Goal: Task Accomplishment & Management: Manage account settings

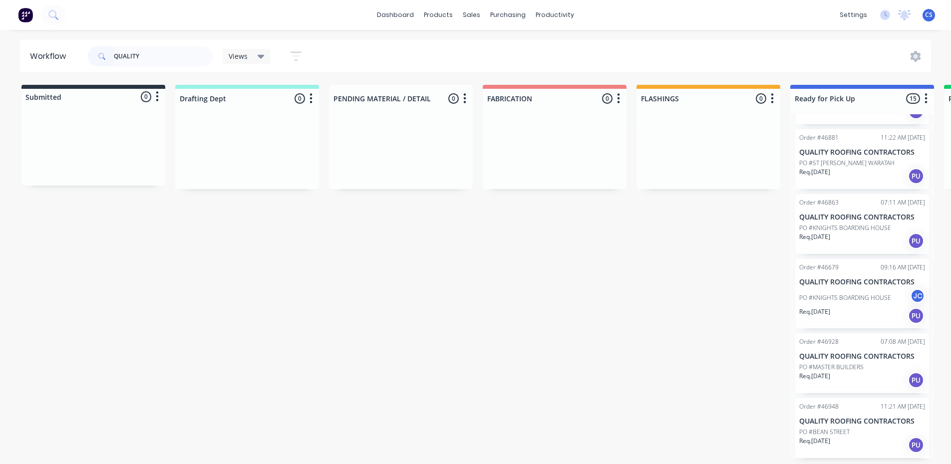
scroll to position [2, 0]
type input "QUALITY"
click at [842, 422] on p "QUALITY ROOFING CONTRACTORS" at bounding box center [862, 421] width 126 height 8
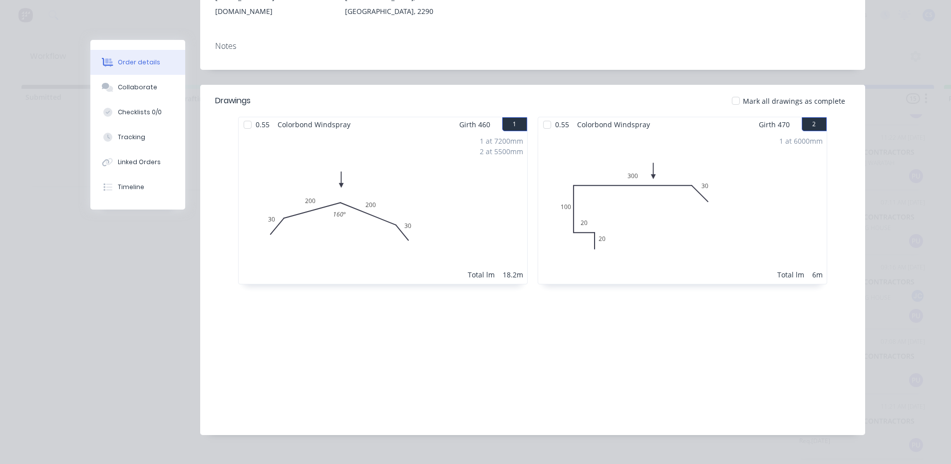
scroll to position [205, 0]
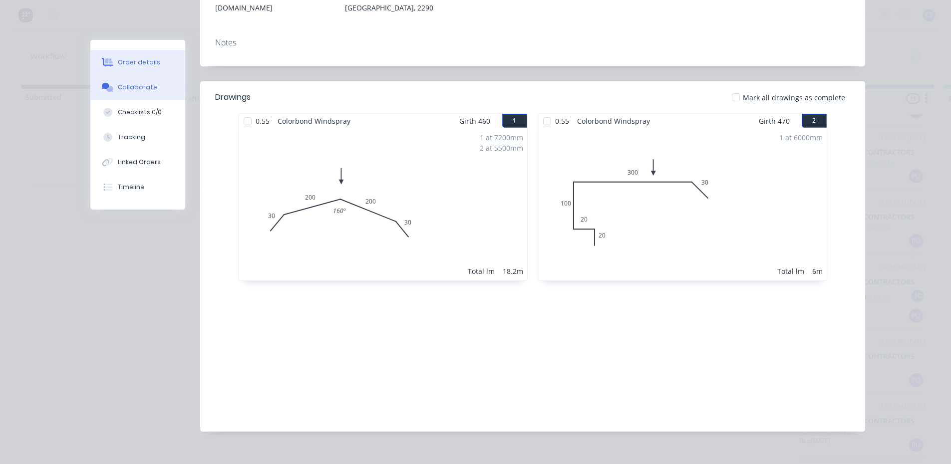
click at [118, 92] on button "Collaborate" at bounding box center [137, 87] width 95 height 25
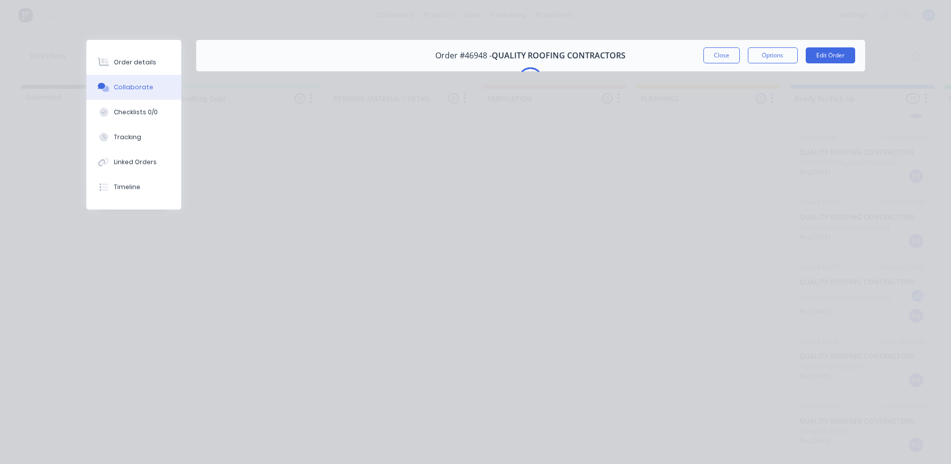
scroll to position [0, 0]
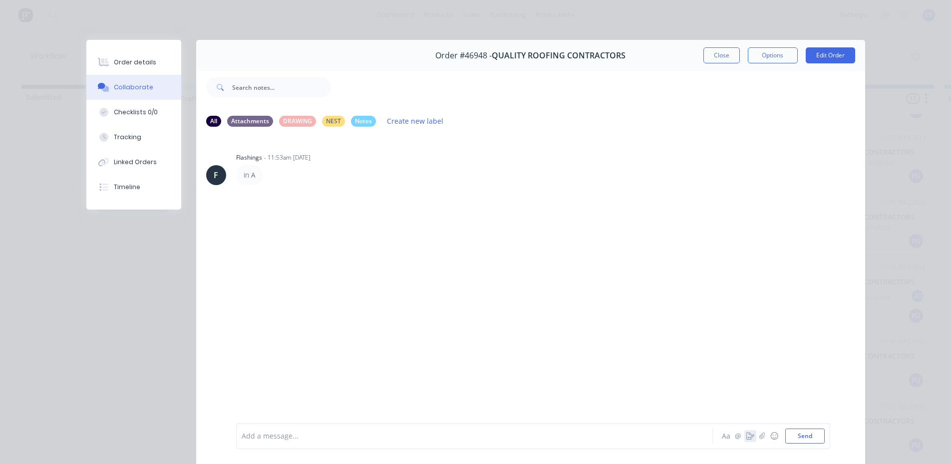
click at [745, 440] on button "button" at bounding box center [750, 436] width 12 height 12
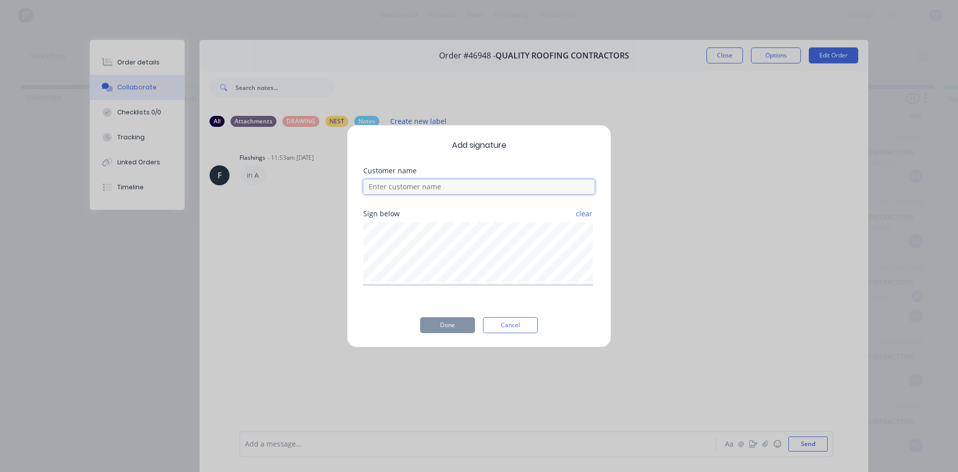
click at [474, 184] on input at bounding box center [479, 186] width 232 height 15
type input "JAYDAN"
click at [444, 325] on button "Done" at bounding box center [447, 325] width 55 height 16
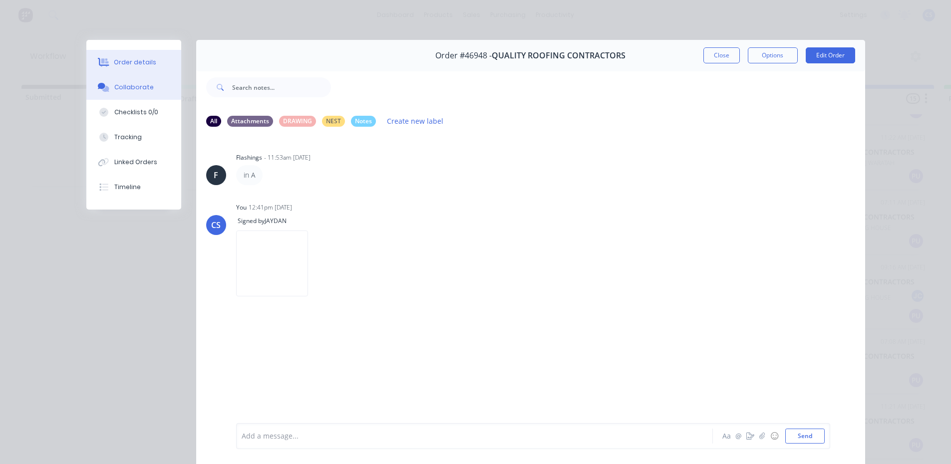
click at [146, 61] on div "Order details" at bounding box center [135, 62] width 42 height 9
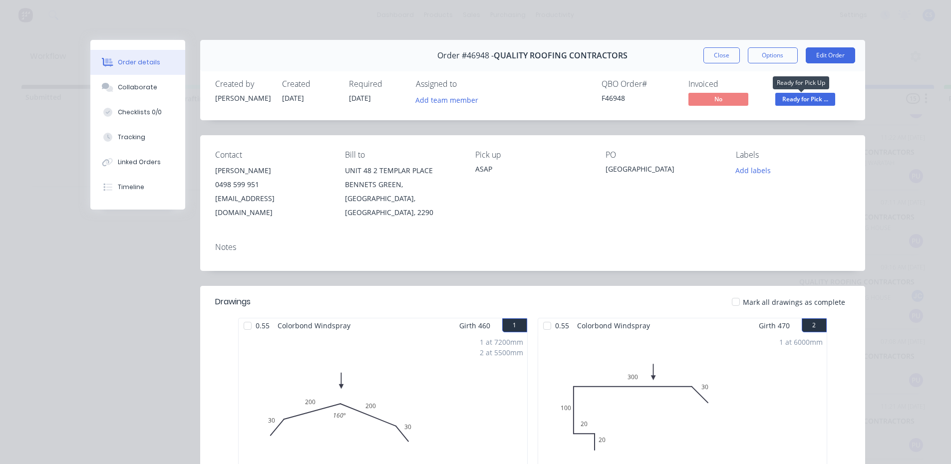
click at [825, 101] on span "Ready for Pick ..." at bounding box center [805, 99] width 60 height 12
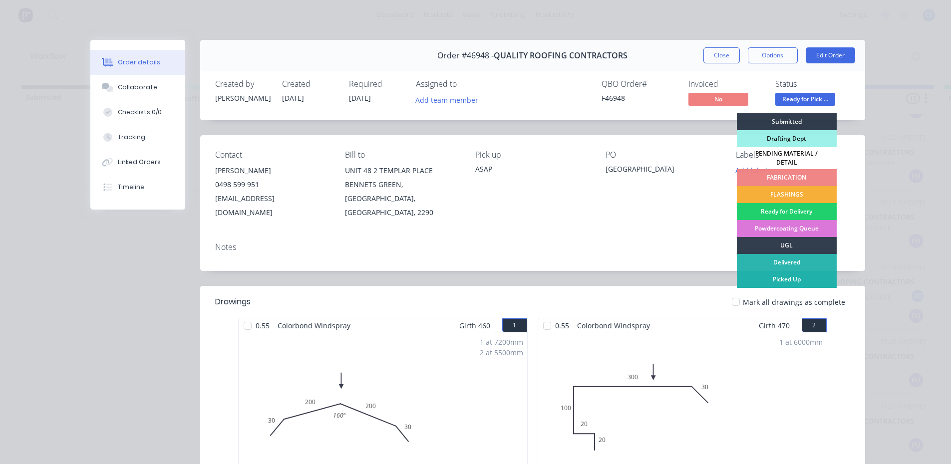
click at [787, 273] on div "Picked Up" at bounding box center [787, 279] width 100 height 17
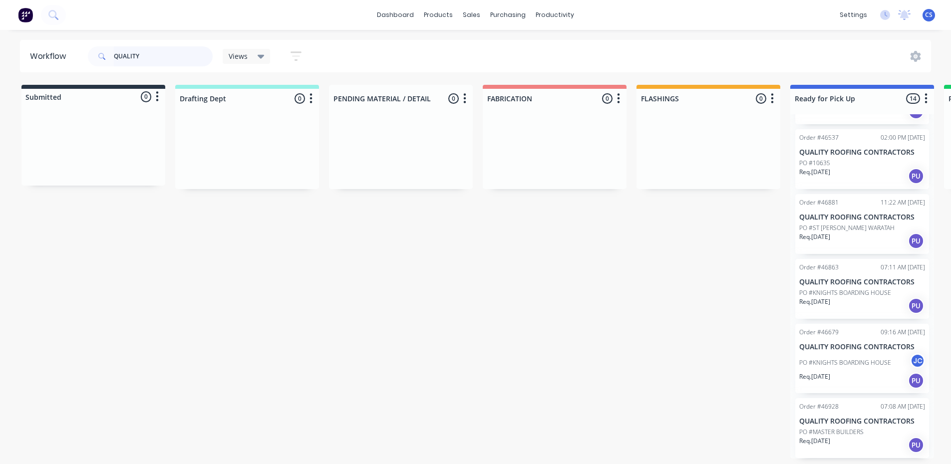
scroll to position [2, 0]
click at [840, 233] on div "Req. [DATE] PU" at bounding box center [862, 241] width 126 height 17
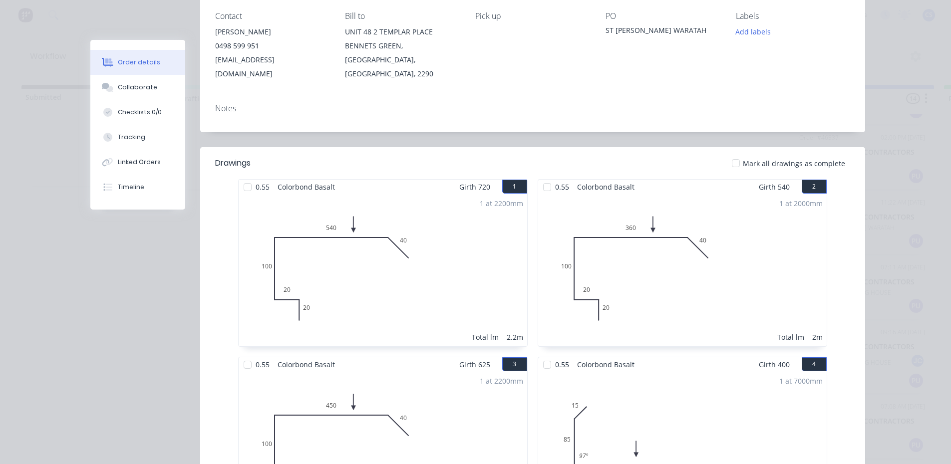
scroll to position [39, 0]
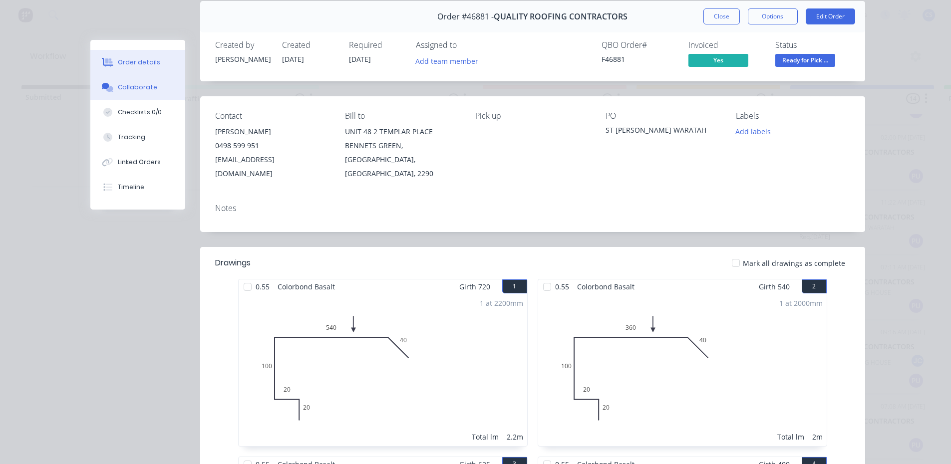
click at [122, 85] on div "Collaborate" at bounding box center [137, 87] width 39 height 9
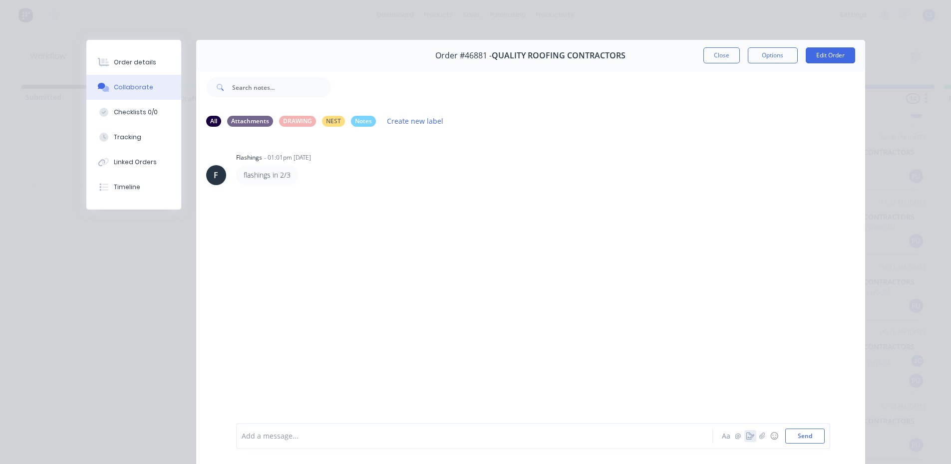
click at [746, 436] on icon "button" at bounding box center [750, 436] width 8 height 7
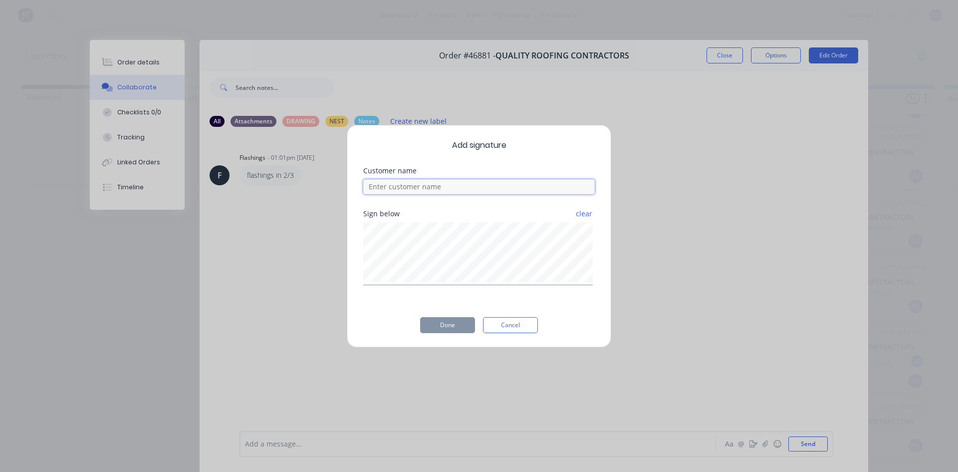
click at [522, 190] on input at bounding box center [479, 186] width 232 height 15
type input "JAYDAN"
click at [464, 324] on button "Done" at bounding box center [447, 325] width 55 height 16
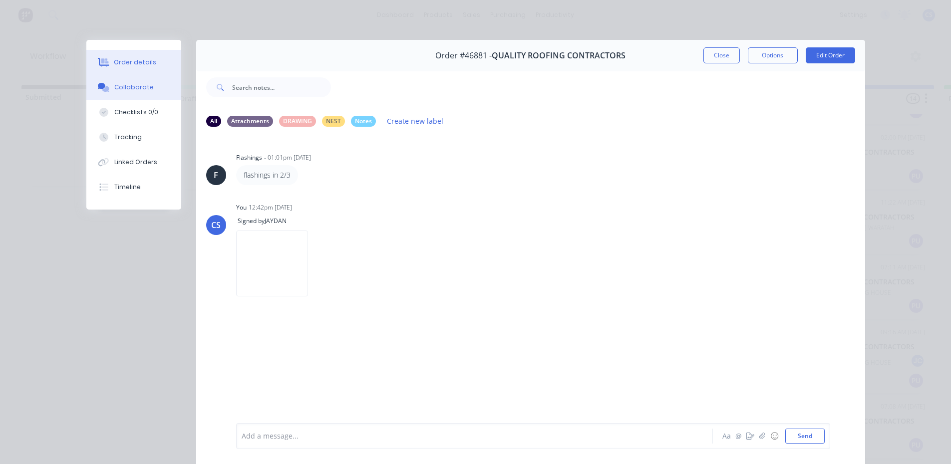
click at [136, 69] on button "Order details" at bounding box center [133, 62] width 95 height 25
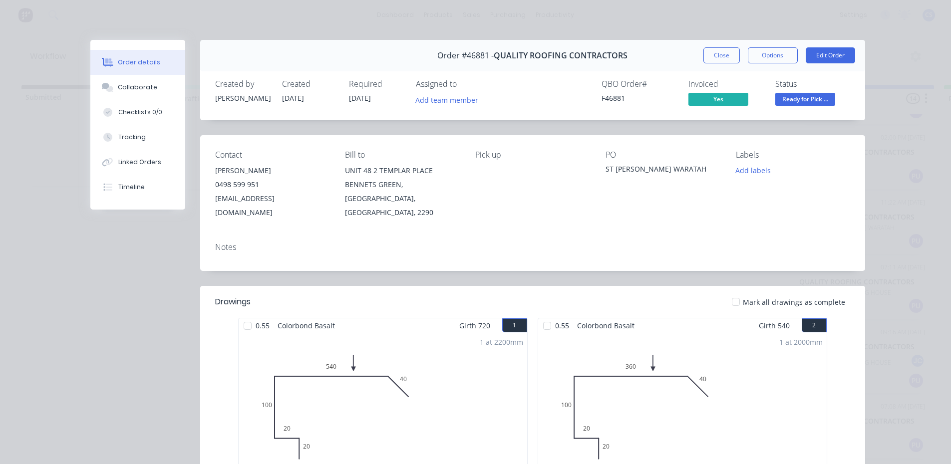
click at [801, 97] on span "Ready for Pick ..." at bounding box center [805, 99] width 60 height 12
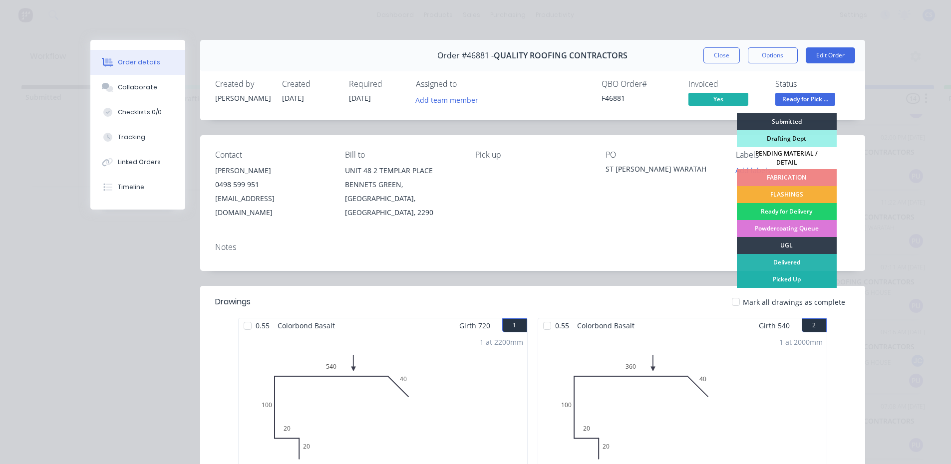
click at [779, 274] on div "Picked Up" at bounding box center [787, 279] width 100 height 17
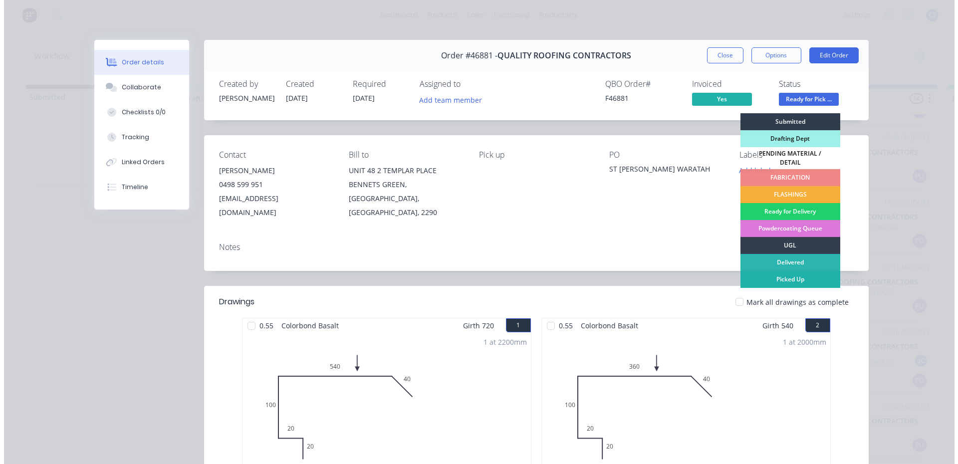
scroll to position [512, 0]
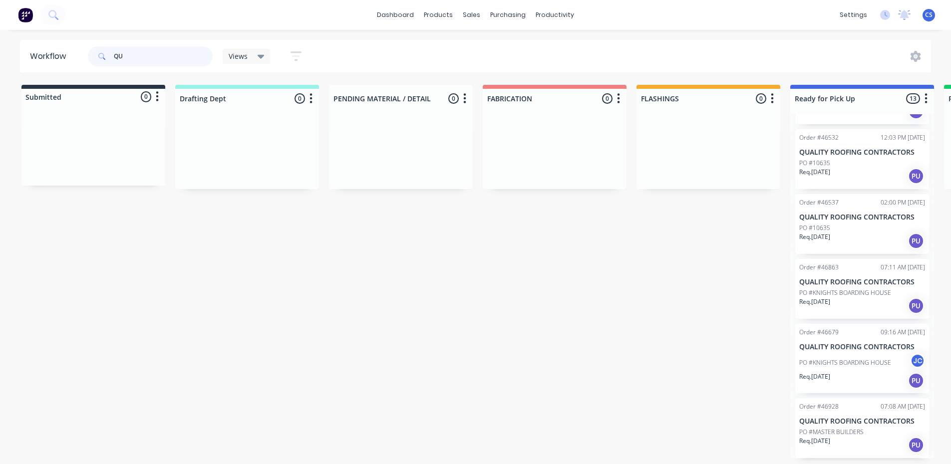
type input "Q"
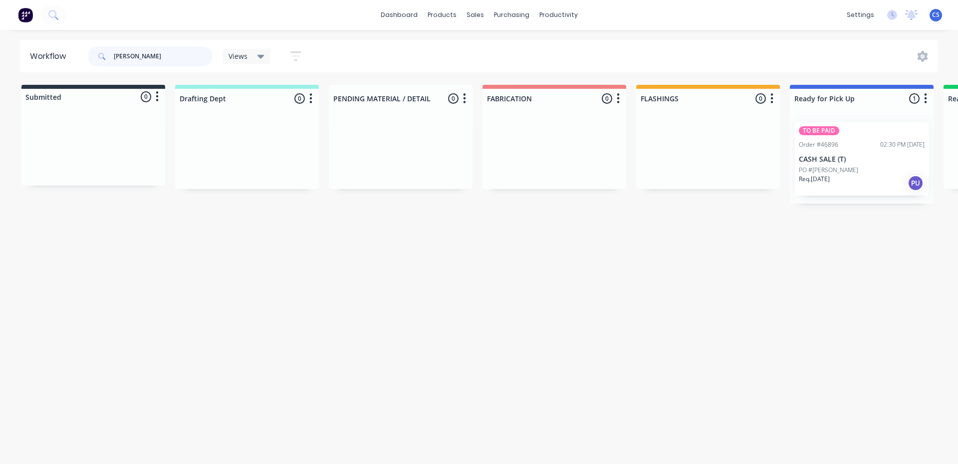
type input "[PERSON_NAME]"
click at [828, 183] on p "Req. [DATE]" at bounding box center [814, 179] width 31 height 9
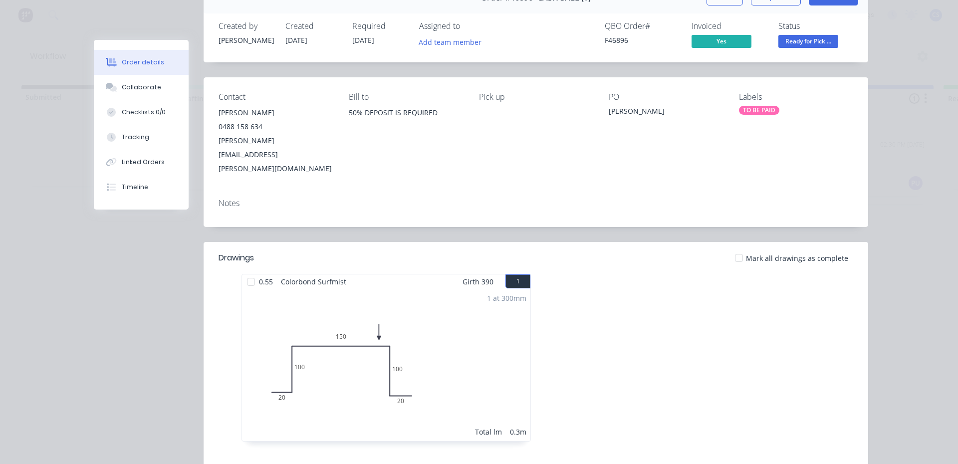
scroll to position [0, 0]
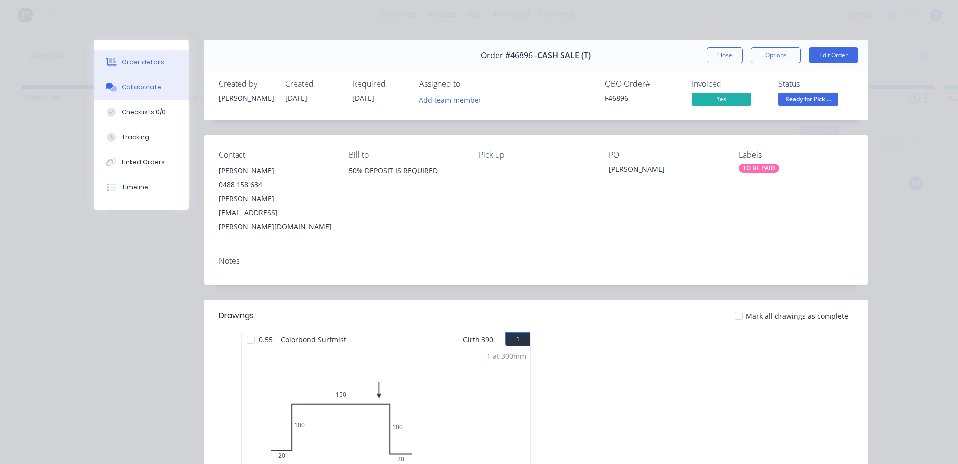
click at [150, 93] on button "Collaborate" at bounding box center [141, 87] width 95 height 25
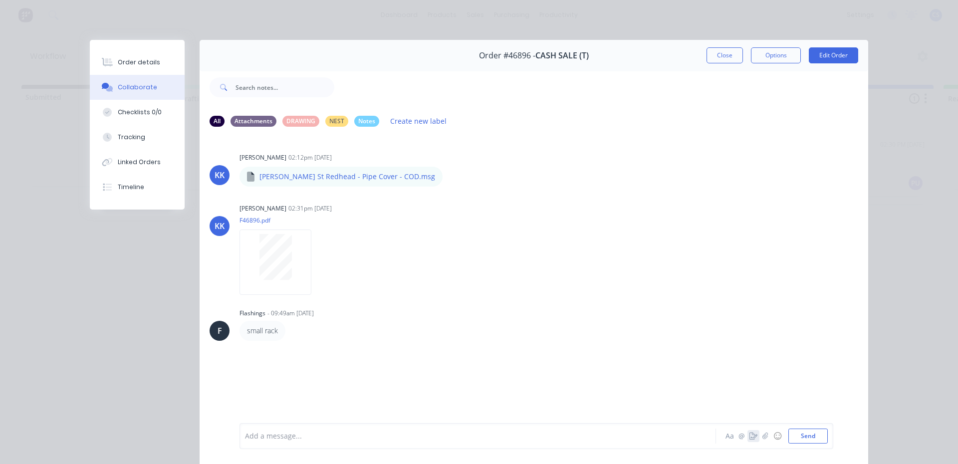
click at [751, 436] on icon "button" at bounding box center [754, 436] width 8 height 7
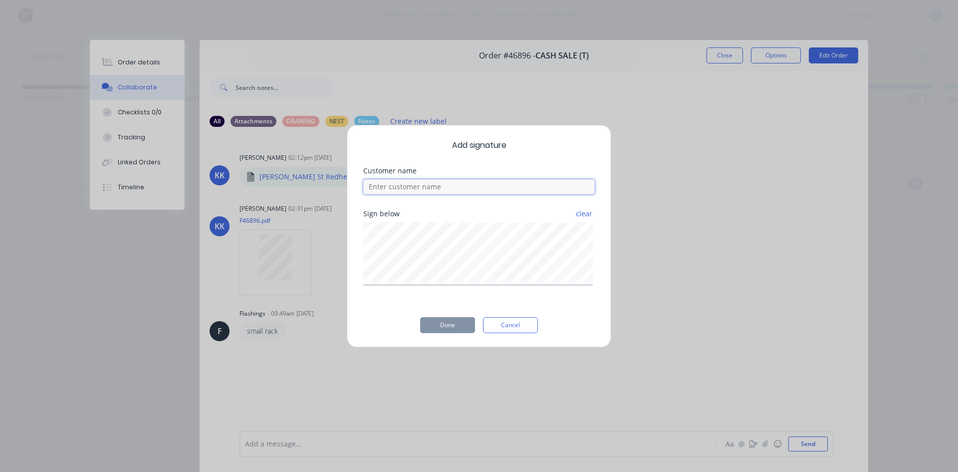
click at [465, 189] on input at bounding box center [479, 186] width 232 height 15
type input "[PERSON_NAME]"
click at [457, 328] on button "Done" at bounding box center [447, 325] width 55 height 16
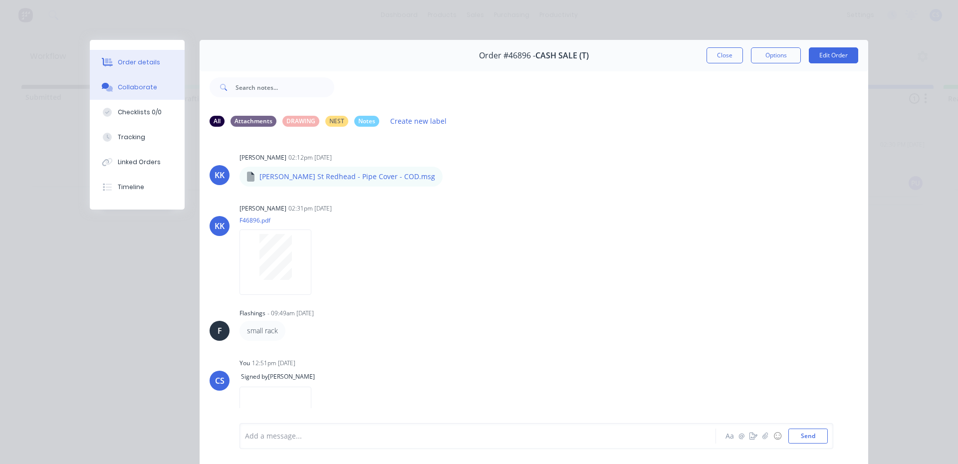
click at [129, 70] on button "Order details" at bounding box center [137, 62] width 95 height 25
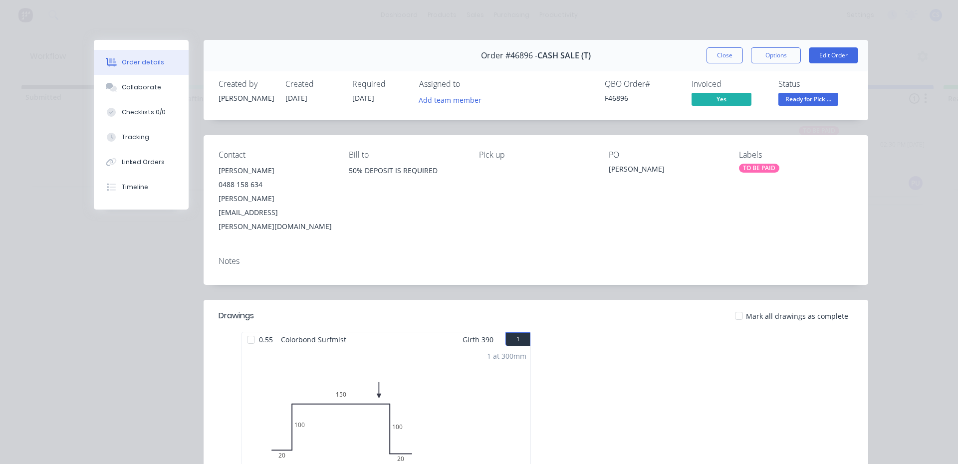
click at [779, 96] on span "Ready for Pick ..." at bounding box center [809, 99] width 60 height 12
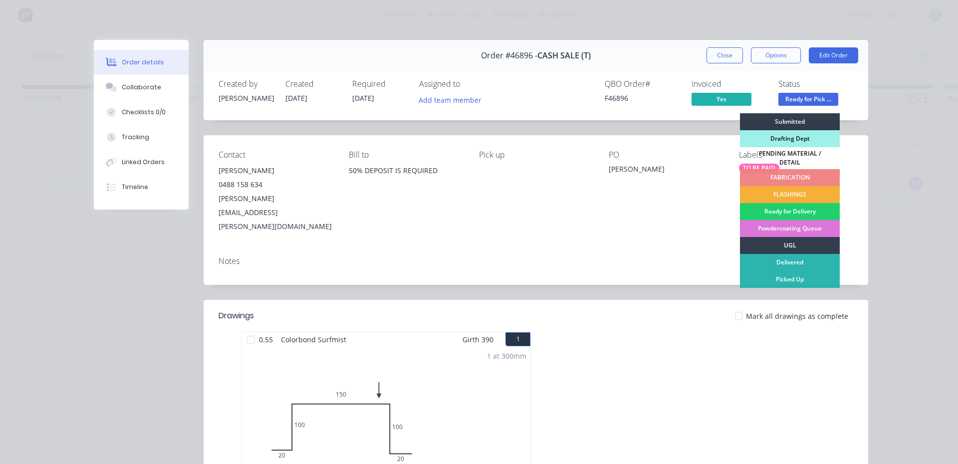
click at [798, 278] on div "Picked Up" at bounding box center [790, 279] width 100 height 17
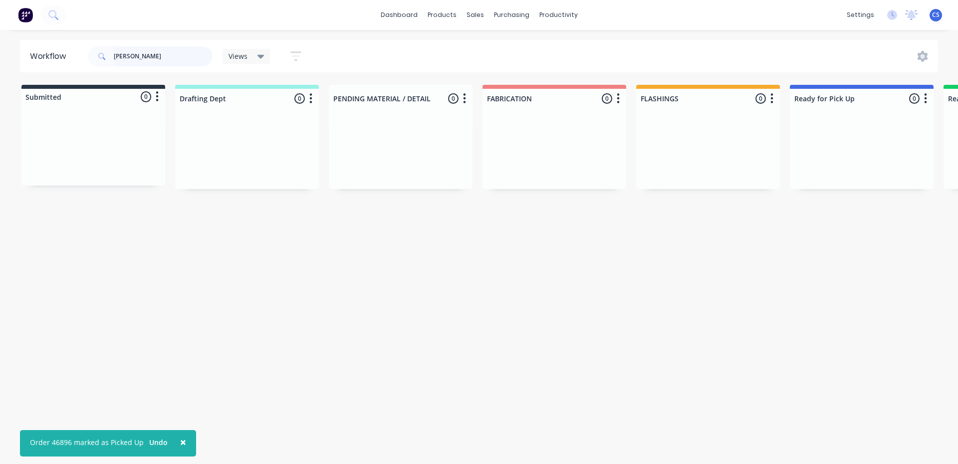
drag, startPoint x: 186, startPoint y: 54, endPoint x: 31, endPoint y: 53, distance: 154.2
click at [31, 53] on header "Workflow [PERSON_NAME] Views Save new view None (Default) edit Nilesh edit Prod…" at bounding box center [479, 56] width 919 height 32
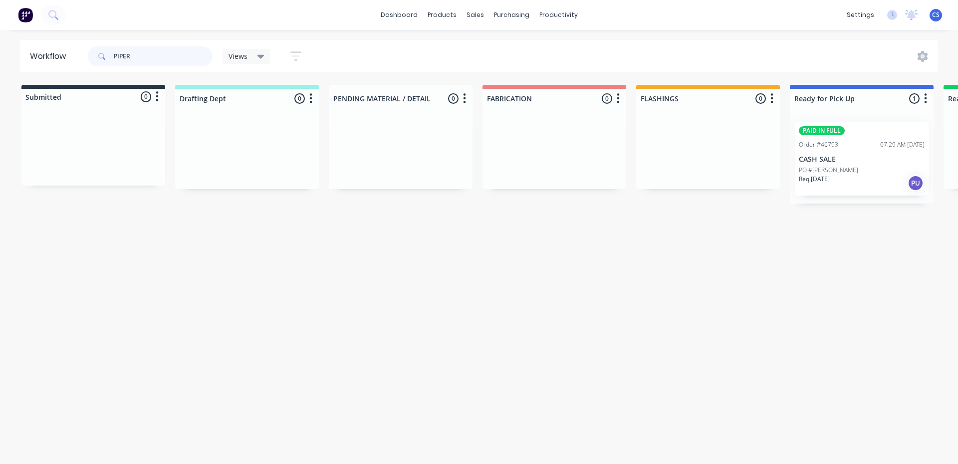
type input "PIPER"
click at [881, 166] on div "PO #[PERSON_NAME]" at bounding box center [862, 170] width 126 height 9
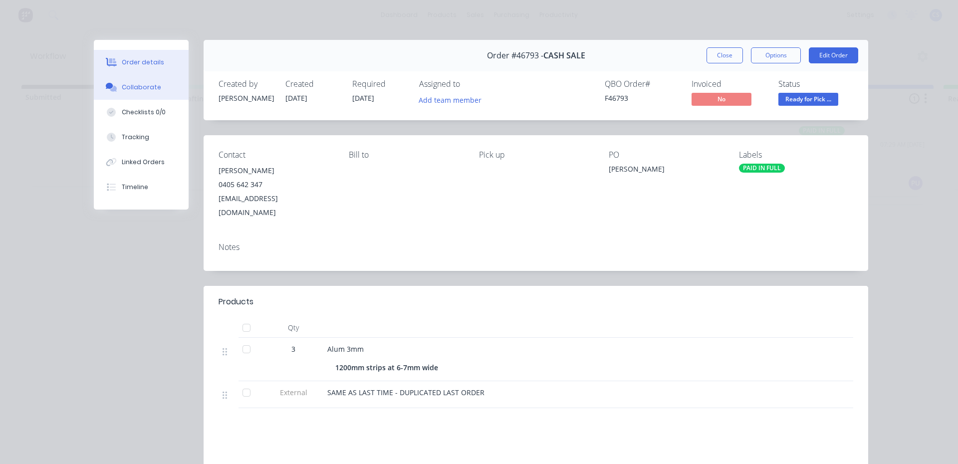
click at [148, 89] on div "Collaborate" at bounding box center [141, 87] width 39 height 9
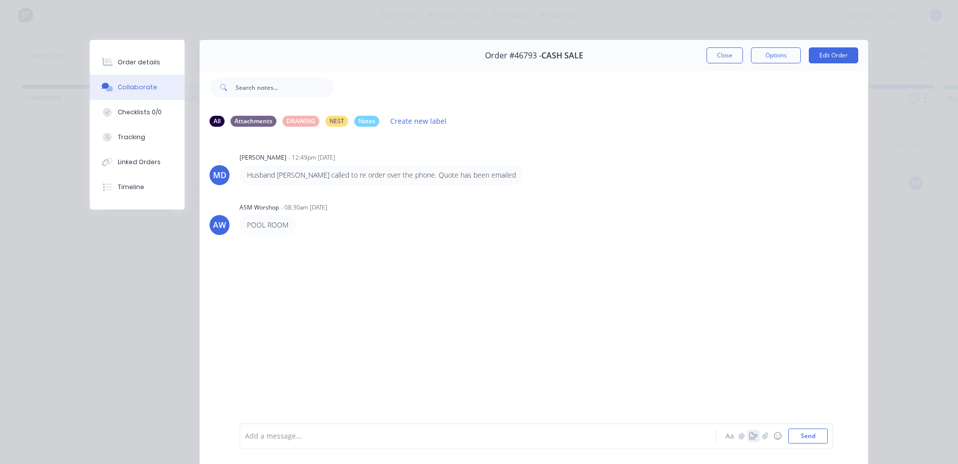
click at [750, 437] on icon "button" at bounding box center [754, 436] width 8 height 7
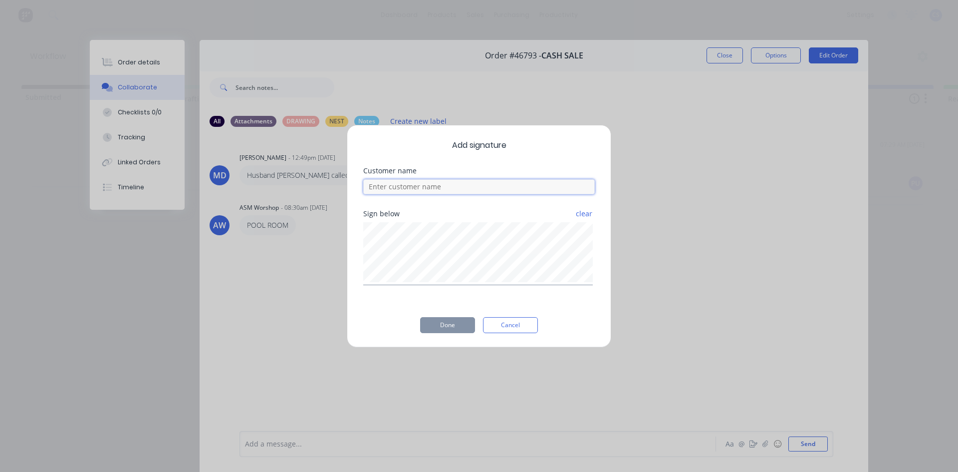
click at [452, 188] on input at bounding box center [479, 186] width 232 height 15
type input "[PERSON_NAME]"
click at [458, 322] on button "Done" at bounding box center [447, 325] width 55 height 16
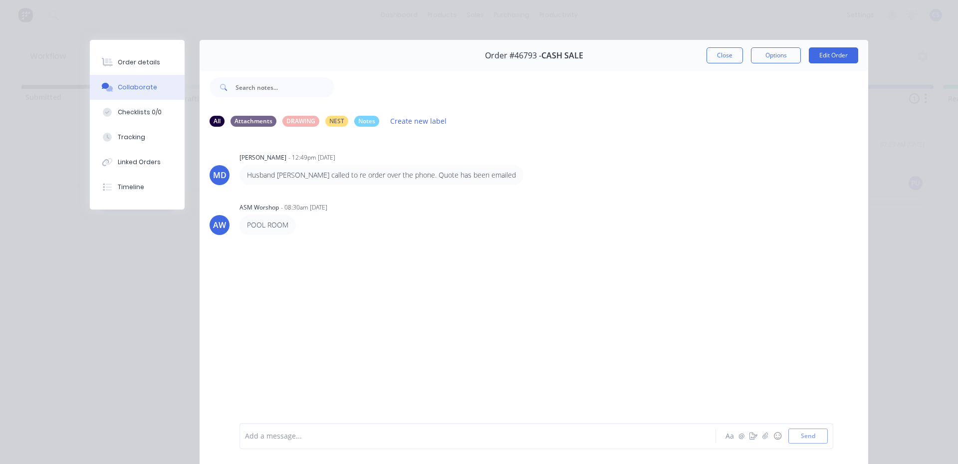
click at [451, 330] on div "MD [PERSON_NAME] - 12:49pm [DATE] Husband [PERSON_NAME] called to re order over…" at bounding box center [534, 278] width 669 height 287
click at [127, 65] on div "Order details" at bounding box center [139, 62] width 42 height 9
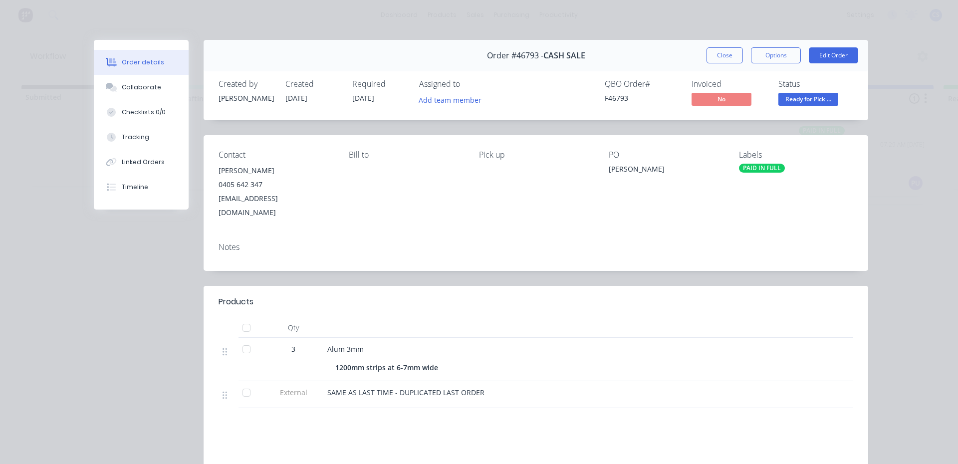
click at [824, 102] on span "Ready for Pick ..." at bounding box center [809, 99] width 60 height 12
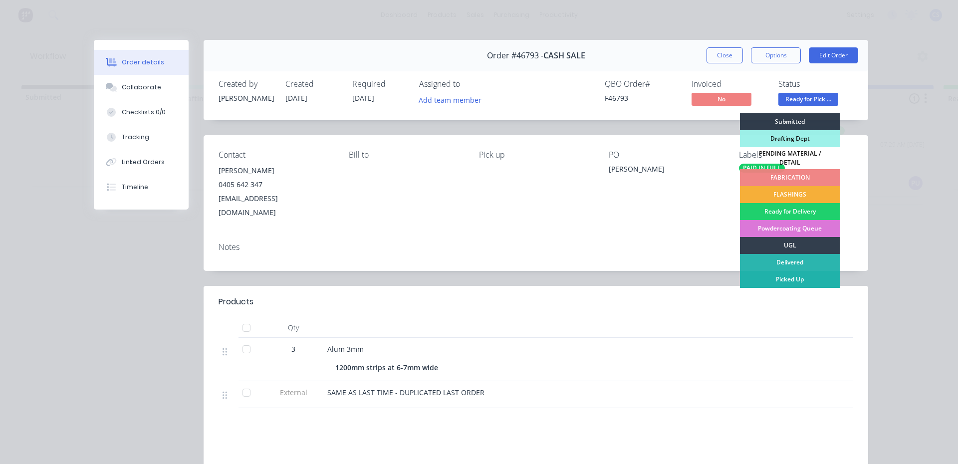
click at [784, 276] on div "Picked Up" at bounding box center [790, 279] width 100 height 17
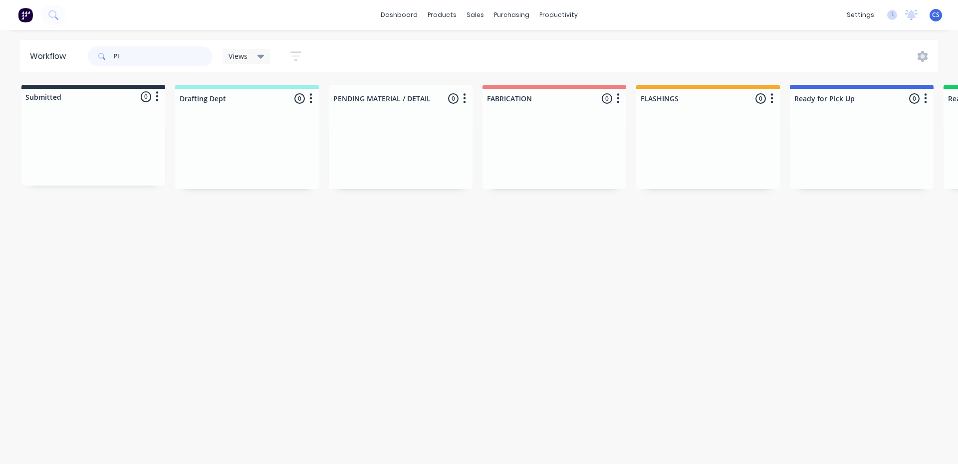
type input "P"
type input "CARDIFF SIG"
click at [831, 154] on p "CARDIFF SIGNS PACIFIC SIGN CORP P/L T/AS" at bounding box center [862, 149] width 126 height 17
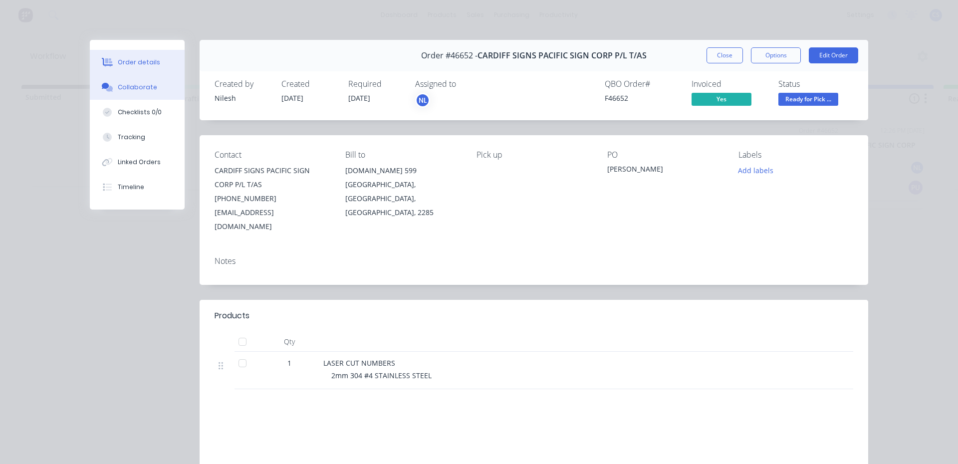
click at [130, 82] on button "Collaborate" at bounding box center [137, 87] width 95 height 25
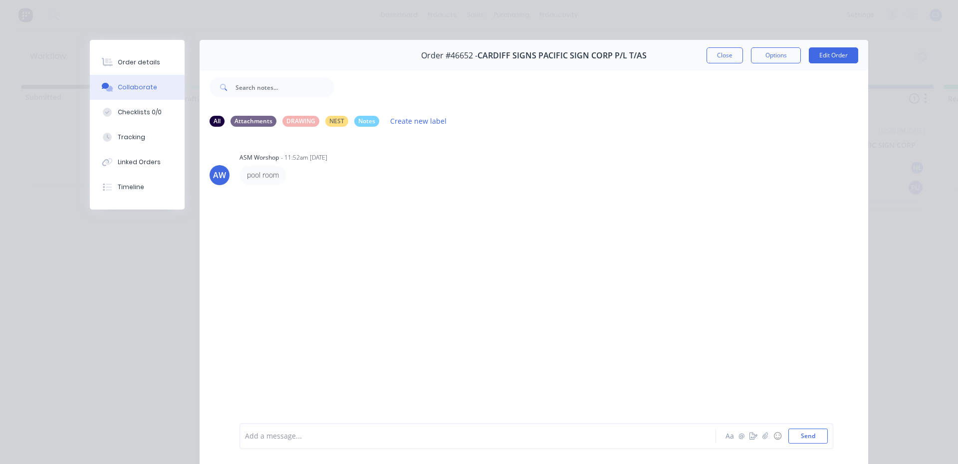
click at [749, 443] on div "Aa @ ☺ Send" at bounding box center [776, 436] width 104 height 15
click at [750, 438] on icon "button" at bounding box center [754, 436] width 8 height 7
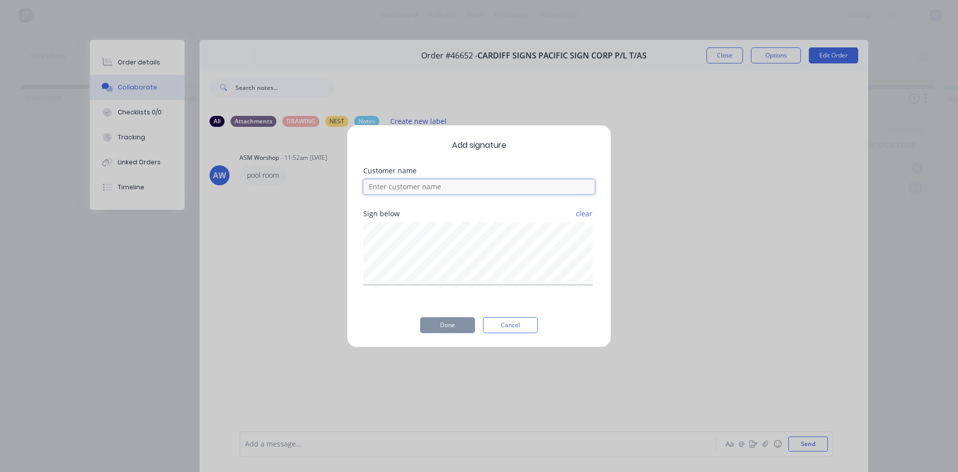
click at [432, 183] on input at bounding box center [479, 186] width 232 height 15
type input "[PERSON_NAME]"
click at [446, 327] on button "Done" at bounding box center [447, 325] width 55 height 16
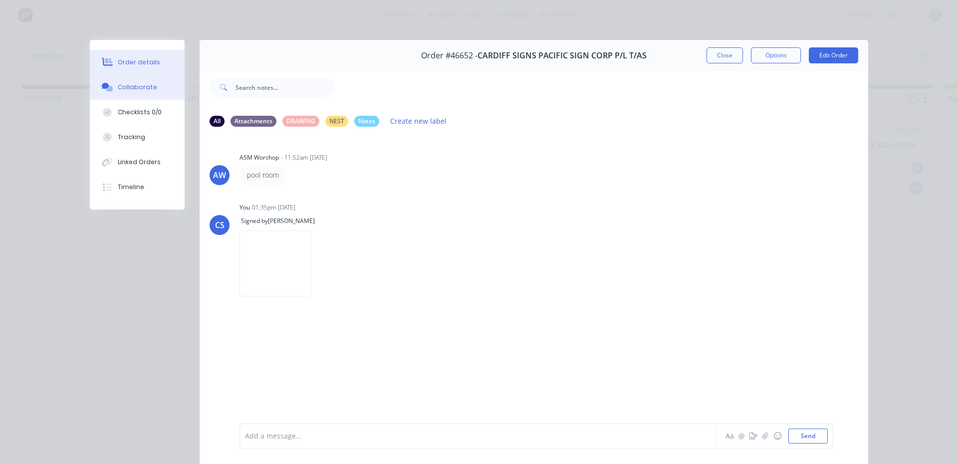
click at [144, 60] on div "Order details" at bounding box center [139, 62] width 42 height 9
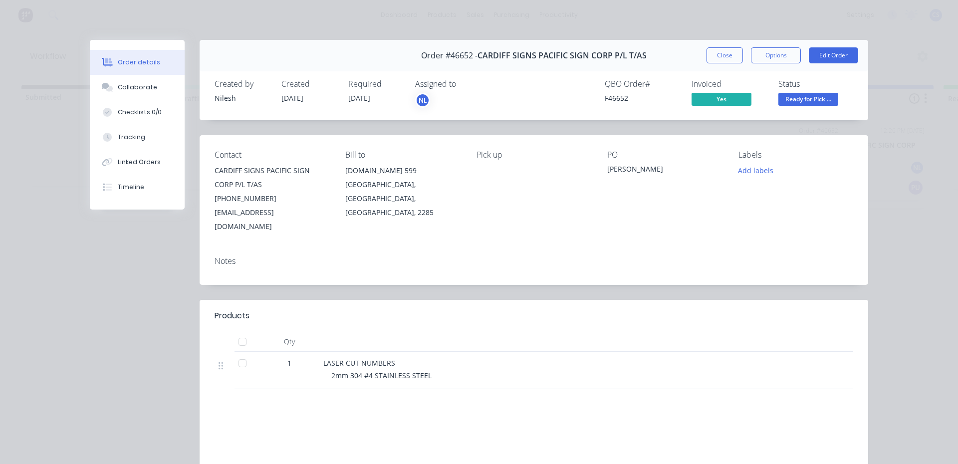
click at [823, 97] on span "Ready for Pick ..." at bounding box center [809, 99] width 60 height 12
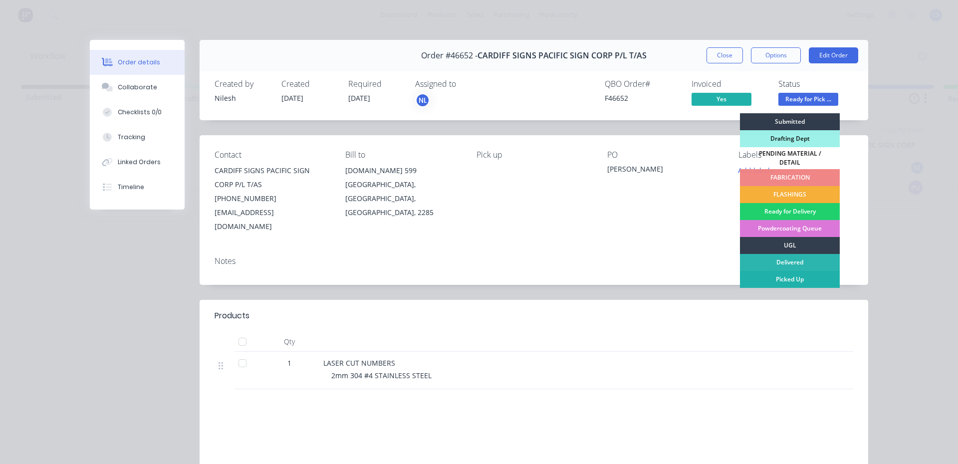
click at [776, 273] on div "Picked Up" at bounding box center [790, 279] width 100 height 17
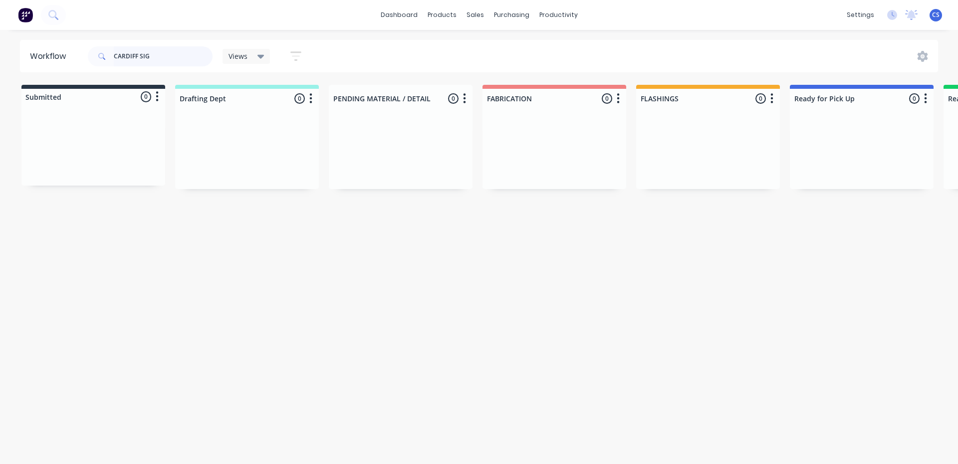
drag, startPoint x: 156, startPoint y: 57, endPoint x: 118, endPoint y: 57, distance: 38.4
click at [118, 57] on input "CARDIFF SIG" at bounding box center [163, 56] width 99 height 20
type input "C"
type input "H PLUMBI"
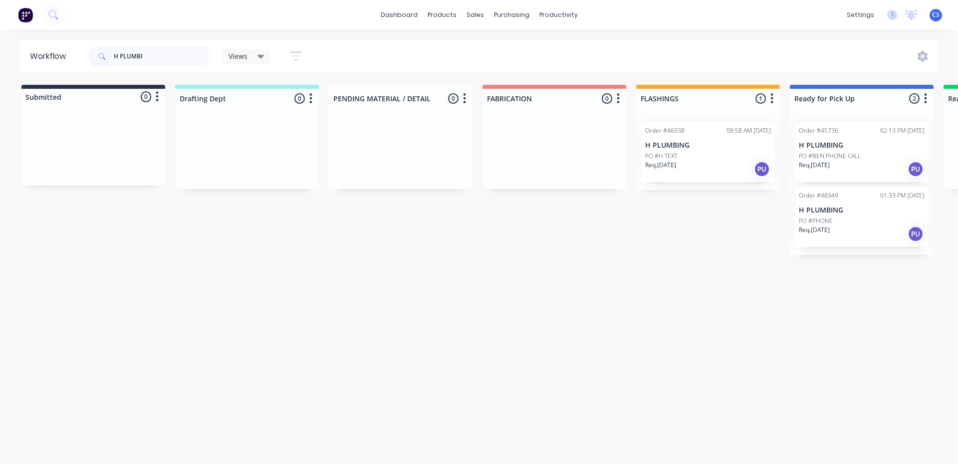
click at [824, 233] on p "Req. [DATE]" at bounding box center [814, 230] width 31 height 9
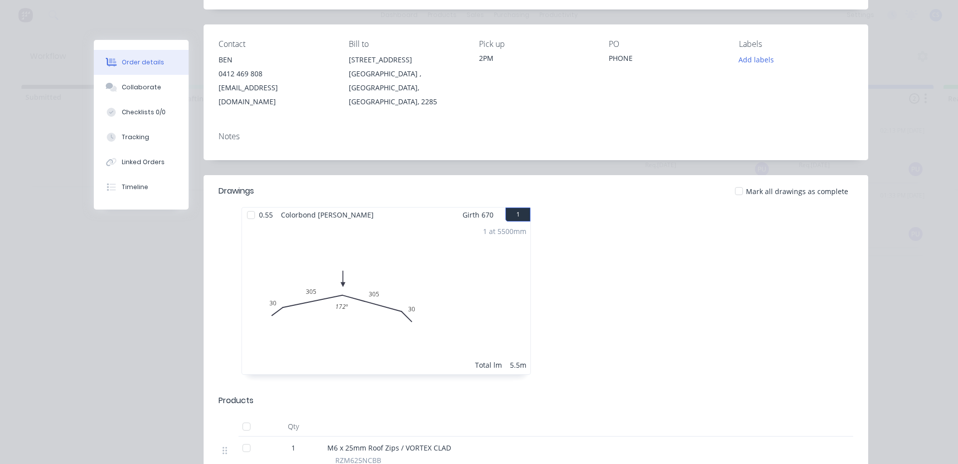
scroll to position [100, 0]
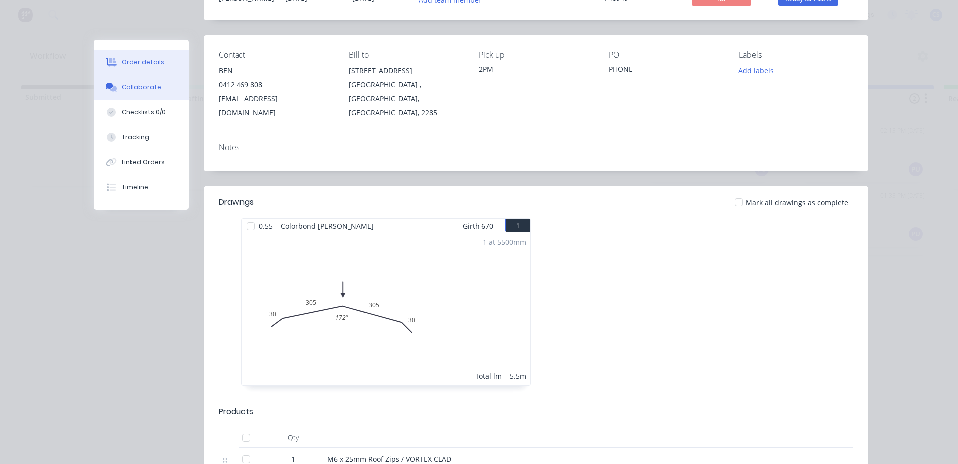
click at [144, 86] on div "Collaborate" at bounding box center [141, 87] width 39 height 9
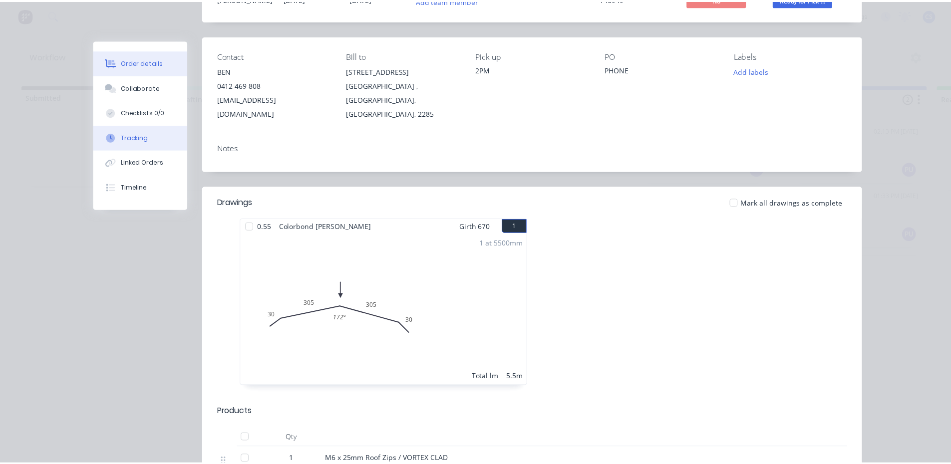
scroll to position [0, 0]
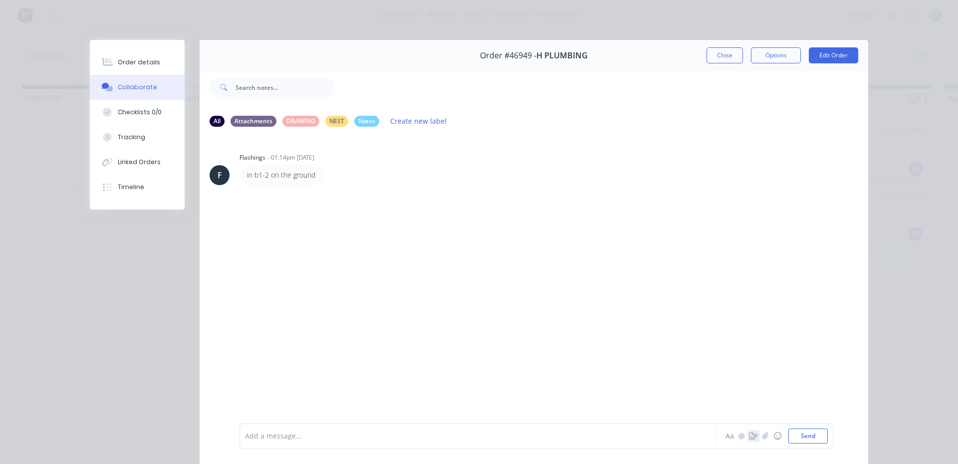
click at [748, 440] on button "button" at bounding box center [754, 436] width 12 height 12
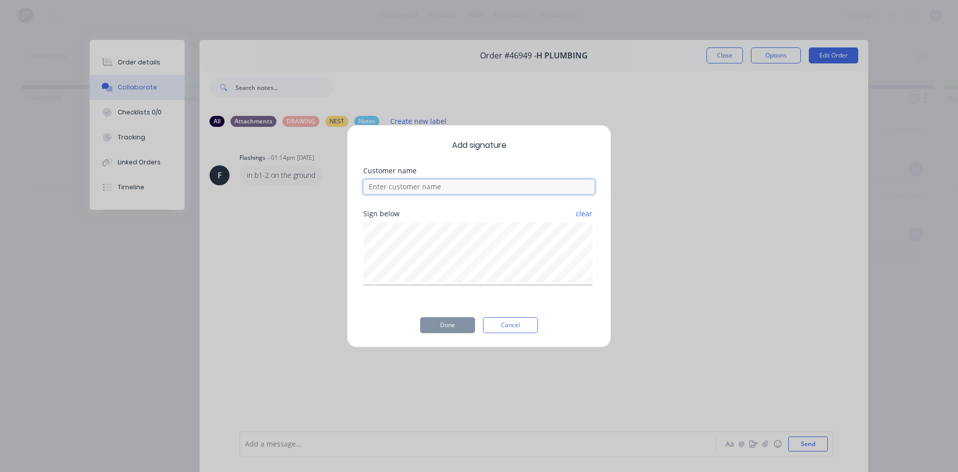
click at [394, 189] on input at bounding box center [479, 186] width 232 height 15
type input "[PERSON_NAME]"
click at [448, 304] on div "Add signature Customer name [PERSON_NAME] below clear Done Cancel" at bounding box center [479, 236] width 265 height 223
click at [336, 278] on div "Add signature Customer name [PERSON_NAME] below clear Done Cancel" at bounding box center [479, 236] width 958 height 472
click at [449, 320] on button "Done" at bounding box center [447, 325] width 55 height 16
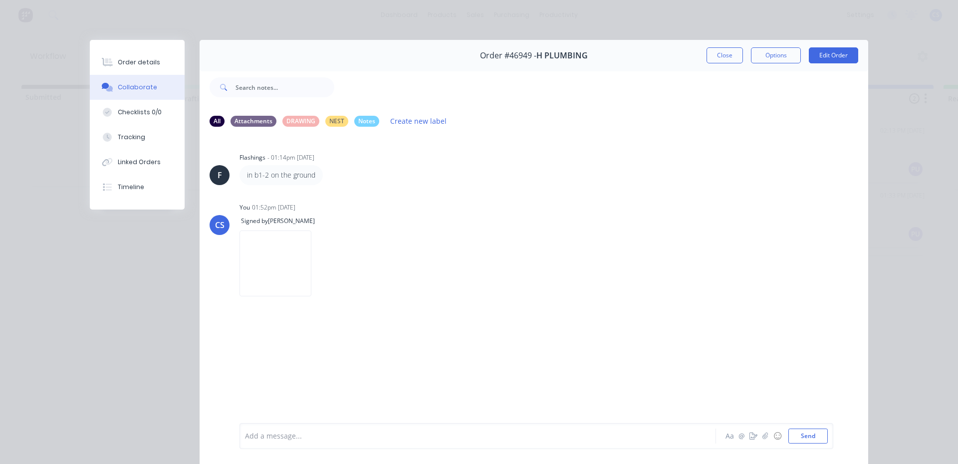
click at [142, 46] on div "Order details Collaborate Checklists 0/0 Tracking Linked Orders Timeline" at bounding box center [137, 125] width 95 height 170
click at [142, 54] on button "Order details" at bounding box center [137, 62] width 95 height 25
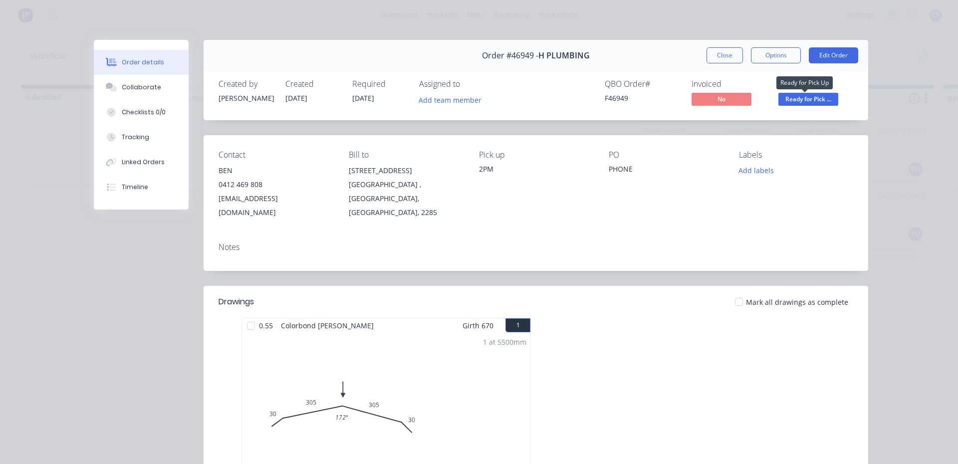
click at [793, 101] on span "Ready for Pick ..." at bounding box center [809, 99] width 60 height 12
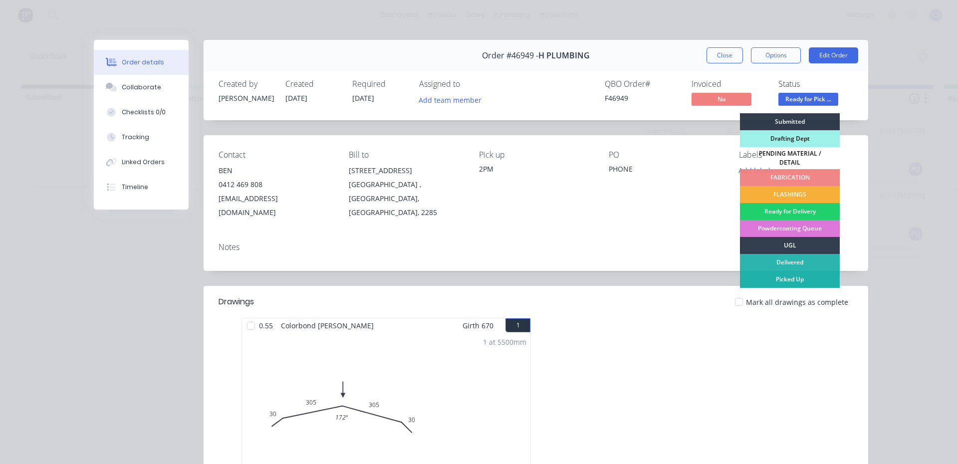
click at [774, 278] on div "Picked Up" at bounding box center [790, 279] width 100 height 17
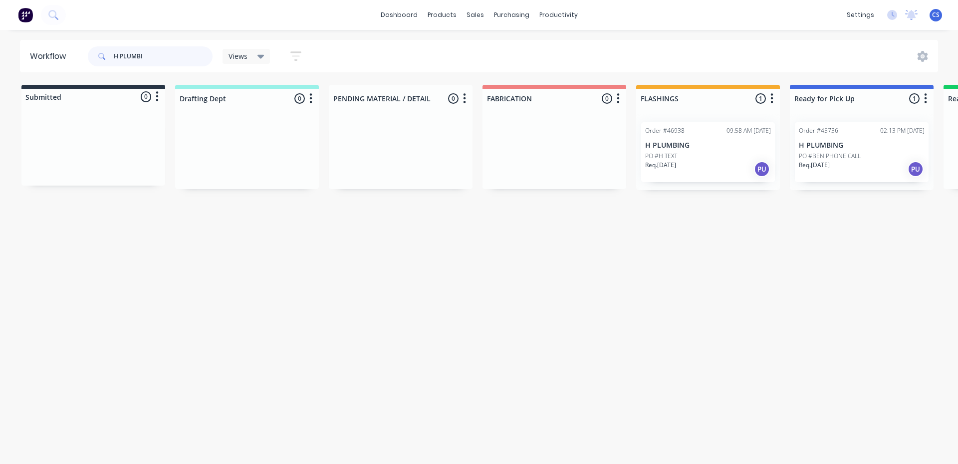
drag, startPoint x: 164, startPoint y: 49, endPoint x: 119, endPoint y: 47, distance: 45.4
click at [119, 47] on input "H PLUMBI" at bounding box center [163, 56] width 99 height 20
type input "H"
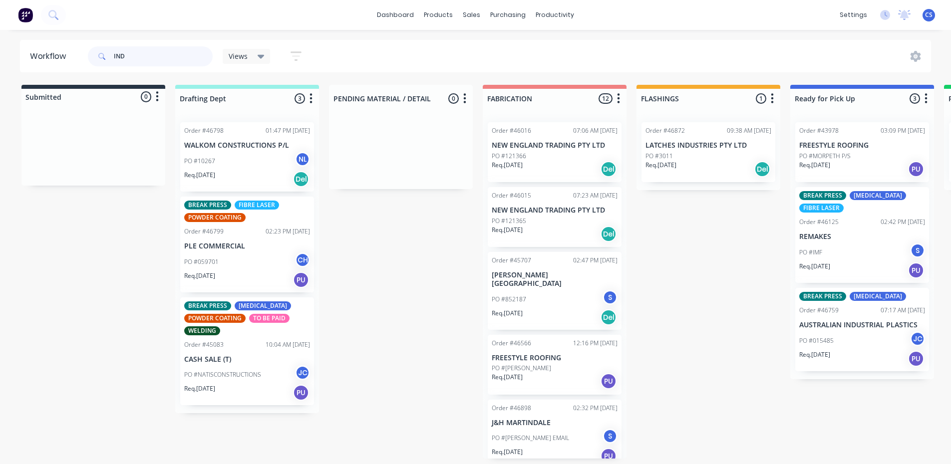
type input "IND"
click at [837, 346] on div "PO #015485 JC" at bounding box center [862, 340] width 126 height 19
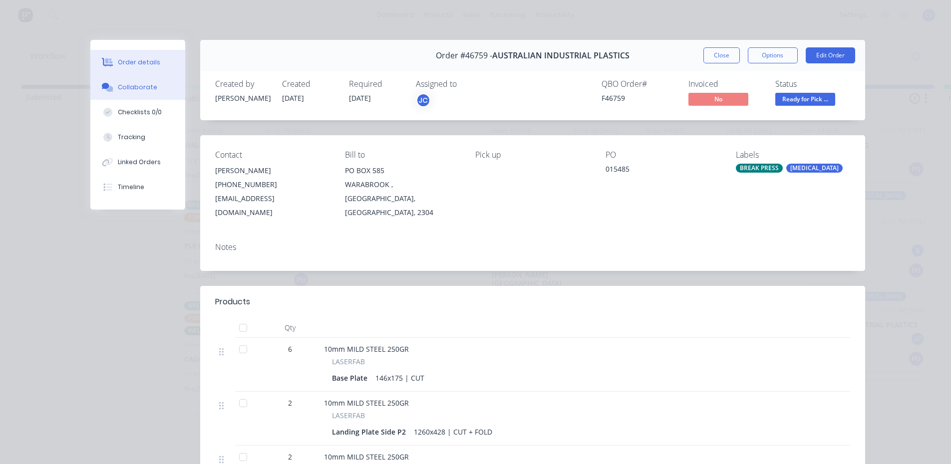
click at [137, 89] on div "Collaborate" at bounding box center [137, 87] width 39 height 9
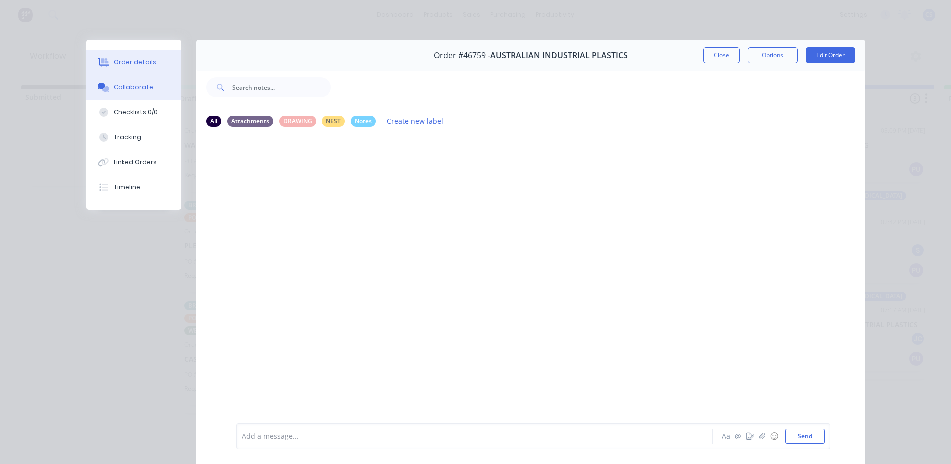
click at [123, 58] on div "Order details" at bounding box center [135, 62] width 42 height 9
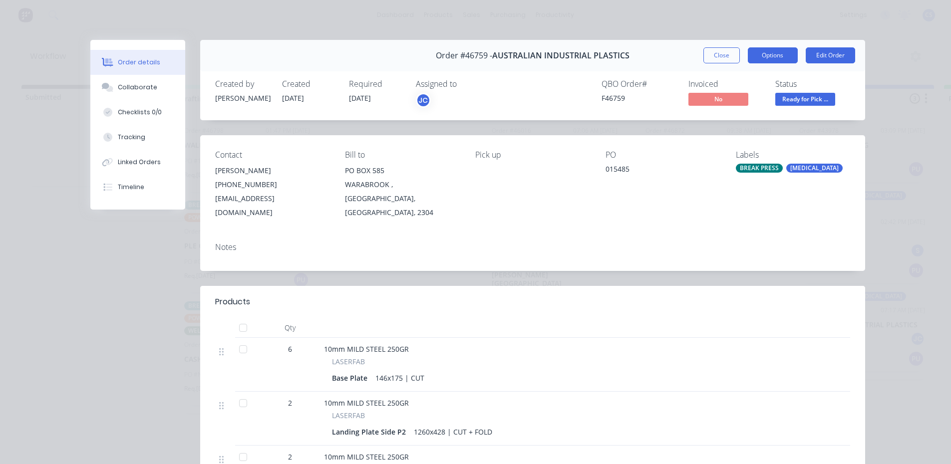
click at [758, 53] on button "Options" at bounding box center [773, 55] width 50 height 16
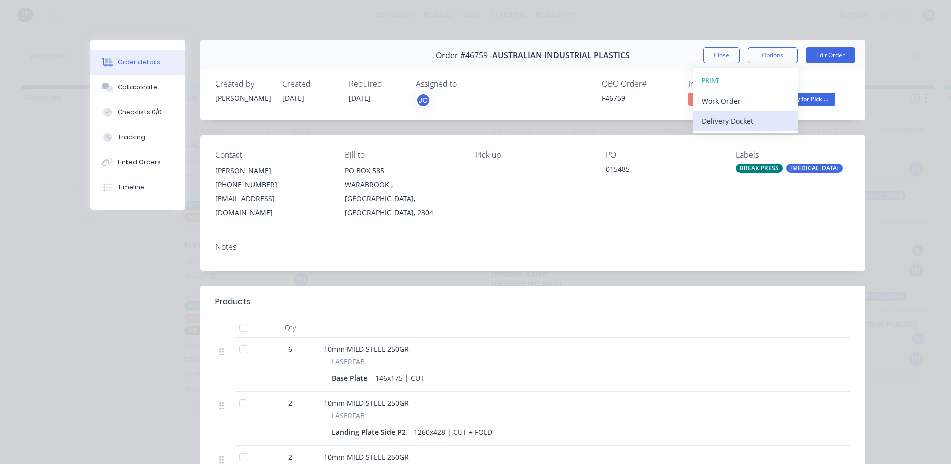
click at [750, 121] on div "Delivery Docket" at bounding box center [745, 121] width 87 height 14
click at [754, 117] on div "Standard" at bounding box center [745, 121] width 87 height 14
drag, startPoint x: 117, startPoint y: 82, endPoint x: 201, endPoint y: 120, distance: 92.0
click at [118, 82] on button "Collaborate" at bounding box center [137, 87] width 95 height 25
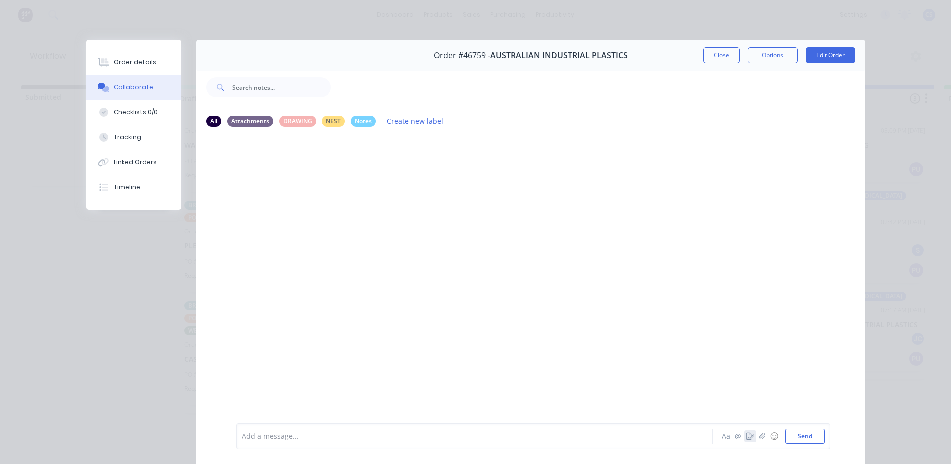
click at [745, 440] on button "button" at bounding box center [750, 436] width 12 height 12
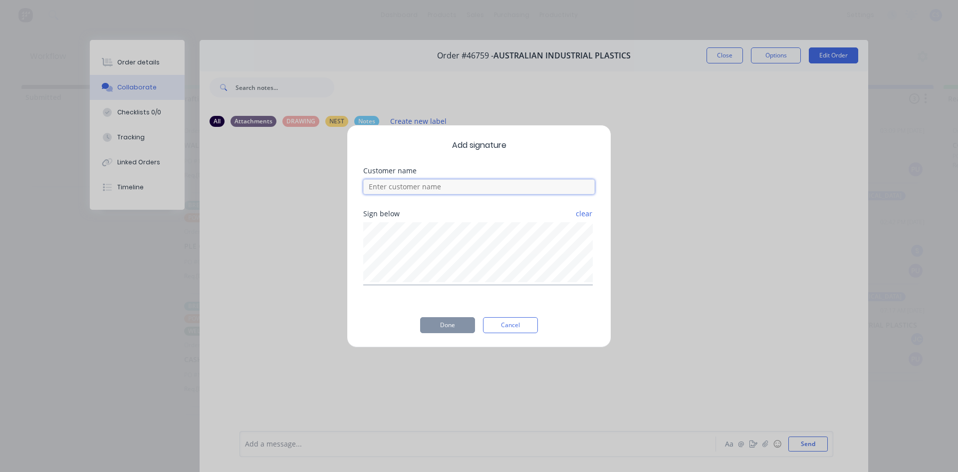
click at [414, 184] on input at bounding box center [479, 186] width 232 height 15
type input "[PERSON_NAME]"
click at [441, 325] on button "Done" at bounding box center [447, 325] width 55 height 16
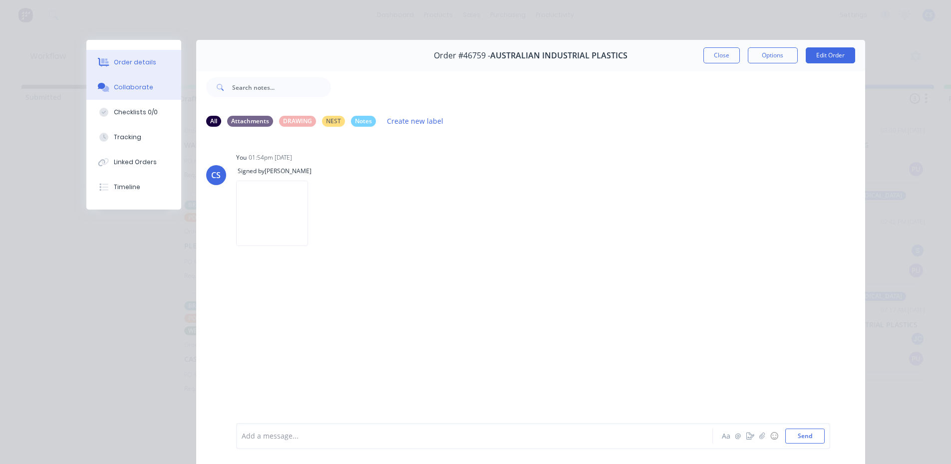
click at [136, 64] on div "Order details" at bounding box center [135, 62] width 42 height 9
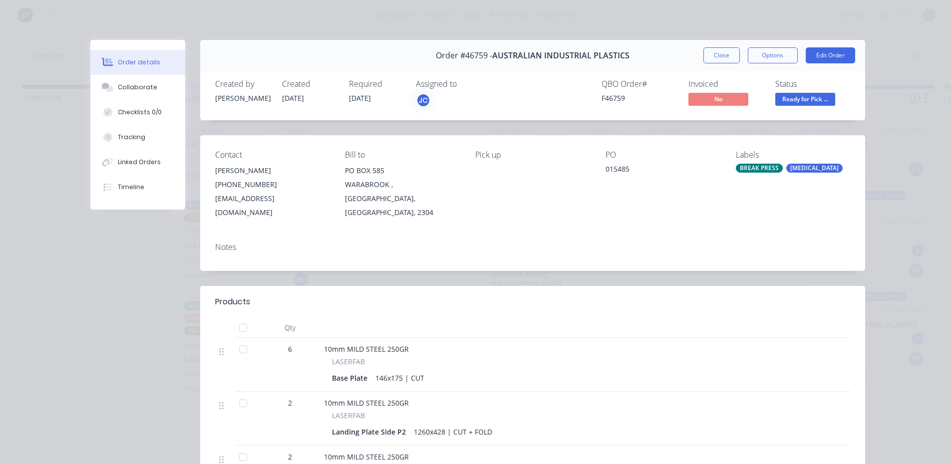
click at [810, 100] on span "Ready for Pick ..." at bounding box center [805, 99] width 60 height 12
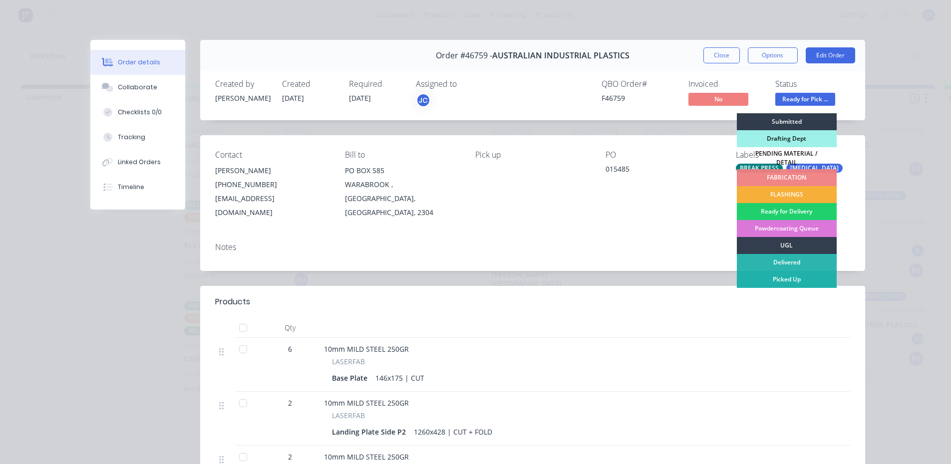
click at [779, 279] on div "Picked Up" at bounding box center [787, 279] width 100 height 17
